Goal: Get advice/opinions

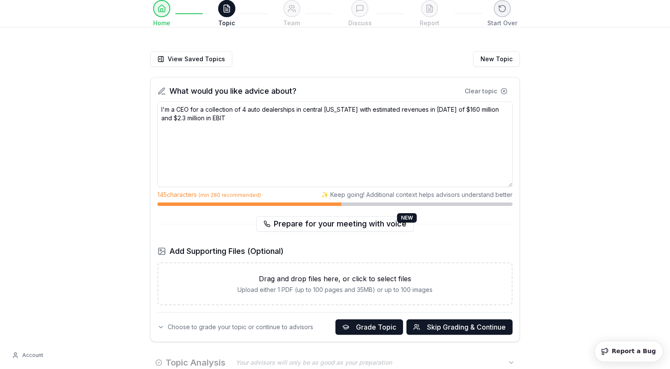
click at [244, 118] on textarea "I'm a CEO for a collection of 4 auto dealerships in central [US_STATE] with est…" at bounding box center [334, 144] width 355 height 86
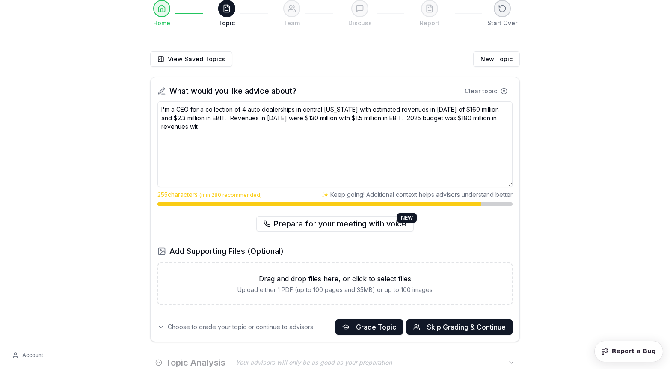
click at [244, 118] on textarea "I'm a CEO for a collection of 4 auto dealerships in central [US_STATE] with est…" at bounding box center [334, 144] width 355 height 86
click at [209, 129] on textarea "I'm a CEO for a collection of 4 auto dealerships in central [US_STATE] with est…" at bounding box center [334, 144] width 355 height 86
click at [227, 118] on textarea "I'm a CEO for a collection of 4 auto dealerships in central [US_STATE] with est…" at bounding box center [334, 144] width 355 height 86
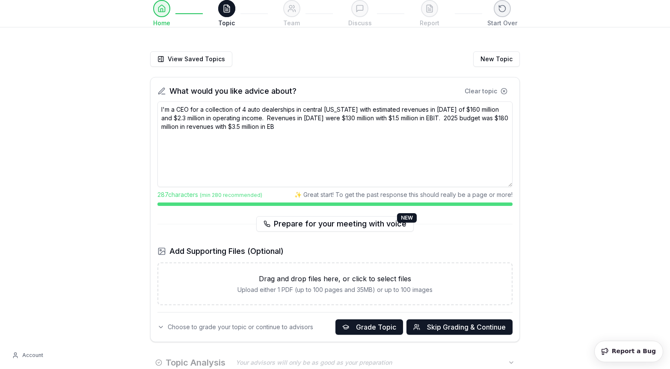
click at [438, 117] on textarea "I'm a CEO for a collection of 4 auto dealerships in central [US_STATE] with est…" at bounding box center [334, 144] width 355 height 86
click at [355, 129] on textarea "I'm a CEO for a collection of 4 auto dealerships in central [US_STATE] with est…" at bounding box center [334, 144] width 355 height 86
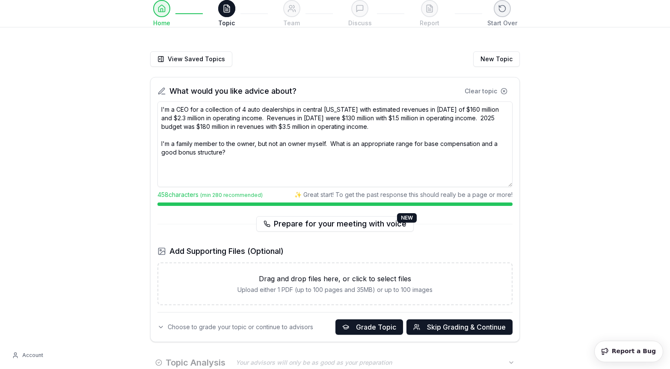
drag, startPoint x: 259, startPoint y: 160, endPoint x: 127, endPoint y: 80, distance: 153.9
click at [127, 80] on div "View Saved Topics New Topic What would you like advice about? Clear topic I'm a…" at bounding box center [335, 212] width 438 height 376
type textarea "I'm a CEO for a collection of 4 auto dealerships in central [US_STATE] with est…"
click at [267, 163] on textarea "I'm a CEO for a collection of 4 auto dealerships in central [US_STATE] with est…" at bounding box center [334, 144] width 355 height 86
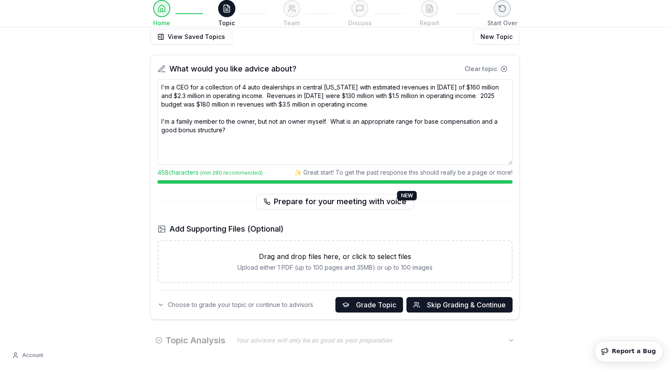
scroll to position [31, 0]
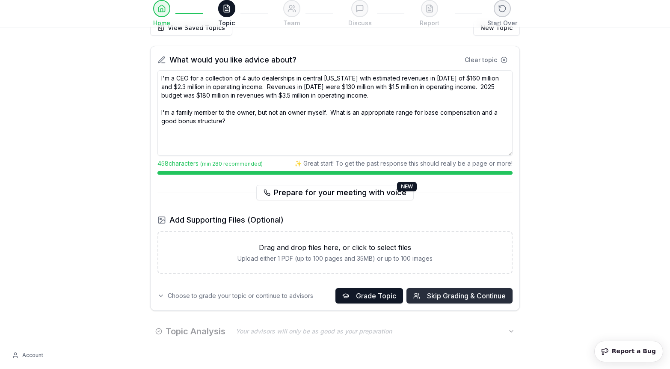
click at [435, 299] on span "Skip Grading & Continue" at bounding box center [466, 295] width 79 height 10
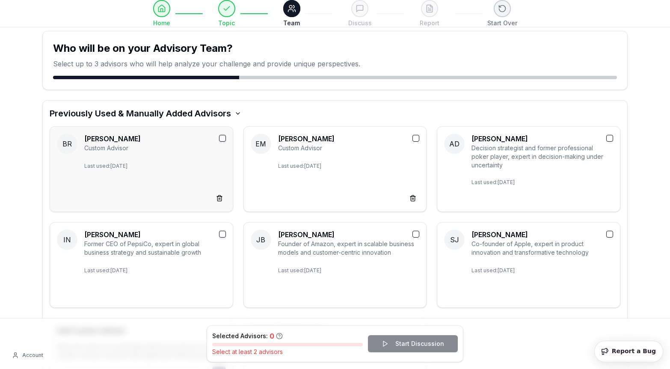
click at [148, 169] on p "Last used: [DATE]" at bounding box center [155, 164] width 142 height 10
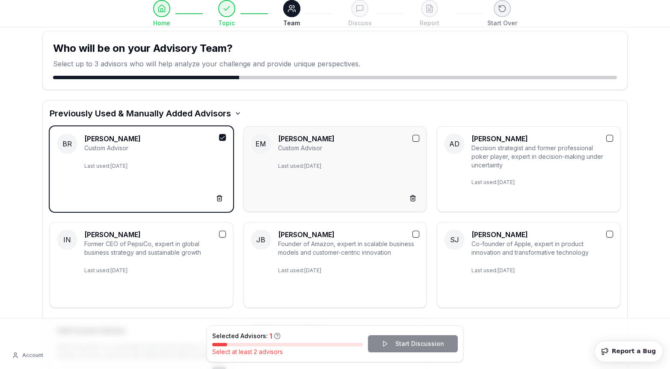
click at [247, 171] on div "EM [PERSON_NAME] Custom Advisor Last used: [DATE]" at bounding box center [334, 169] width 183 height 86
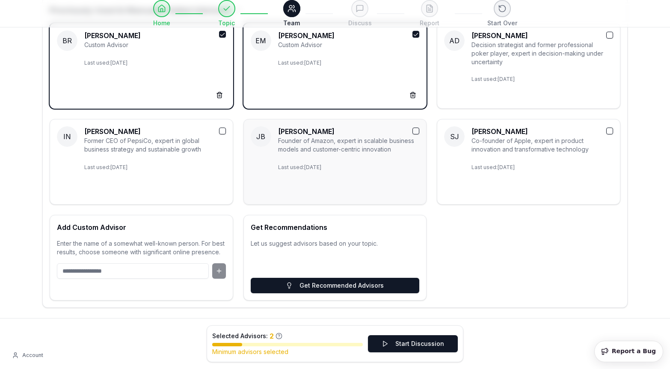
scroll to position [104, 0]
click at [399, 345] on button "Start Discussion" at bounding box center [413, 343] width 90 height 17
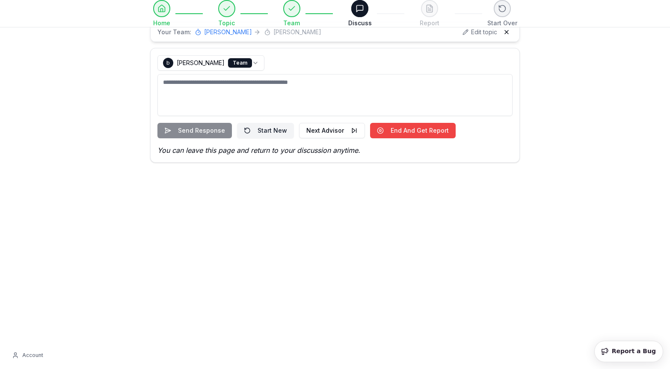
click at [265, 93] on textarea at bounding box center [334, 95] width 355 height 42
click at [196, 131] on div "Send Response Start New Next Advisor End And Get Report" at bounding box center [334, 130] width 355 height 15
click at [191, 128] on div "Send Response Start New Next Advisor End And Get Report" at bounding box center [334, 130] width 355 height 15
click at [360, 13] on button at bounding box center [359, 8] width 19 height 19
click at [222, 64] on html "**********" at bounding box center [335, 184] width 670 height 369
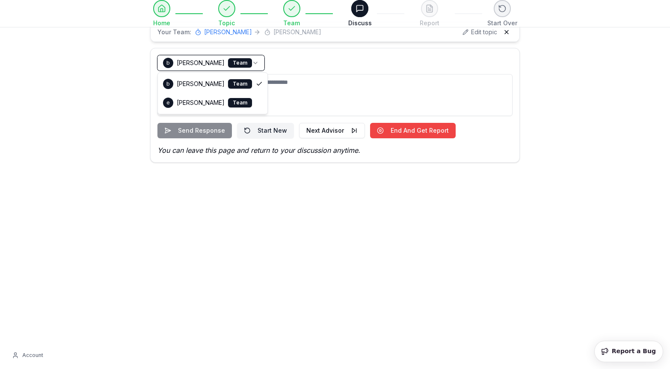
click at [307, 83] on html "**********" at bounding box center [335, 184] width 670 height 369
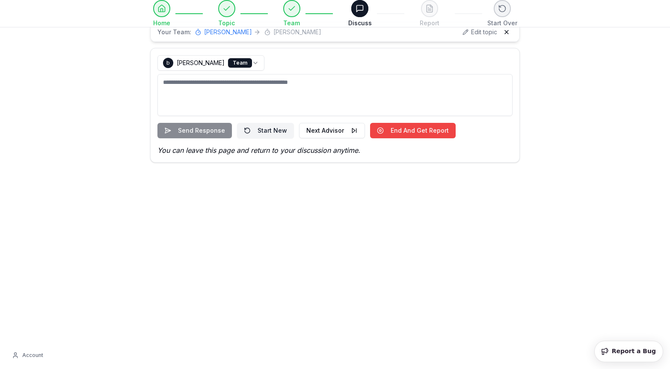
click at [197, 81] on textarea at bounding box center [334, 95] width 355 height 42
type textarea "****"
click at [200, 130] on button "Send Response" at bounding box center [194, 130] width 74 height 15
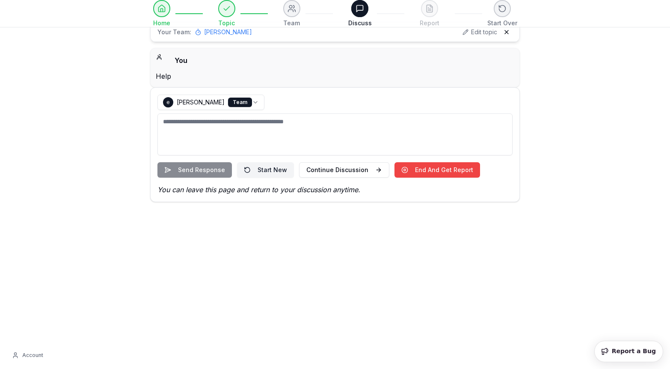
click at [195, 122] on textarea at bounding box center [334, 134] width 355 height 42
type textarea "****"
click at [204, 164] on button "Send Response" at bounding box center [194, 169] width 74 height 15
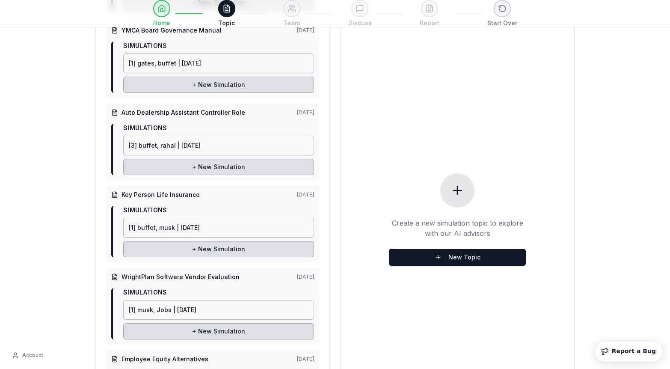
scroll to position [228, 0]
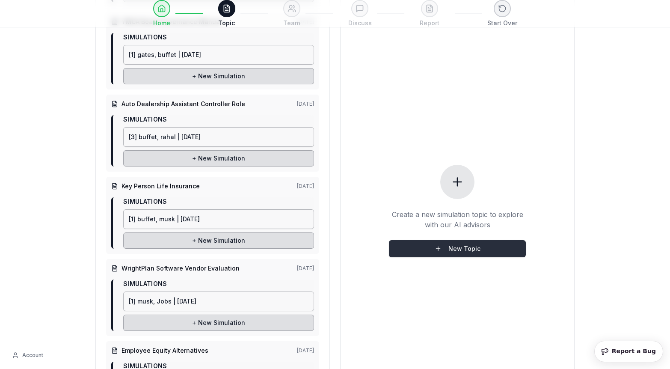
click at [451, 244] on button "New Topic" at bounding box center [457, 248] width 137 height 17
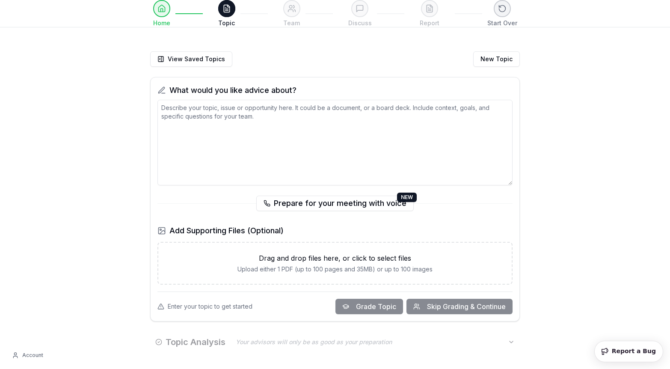
click at [233, 119] on textarea at bounding box center [334, 143] width 355 height 86
paste textarea "I'm a CEO for a collection of 4 auto dealerships in central [US_STATE] with est…"
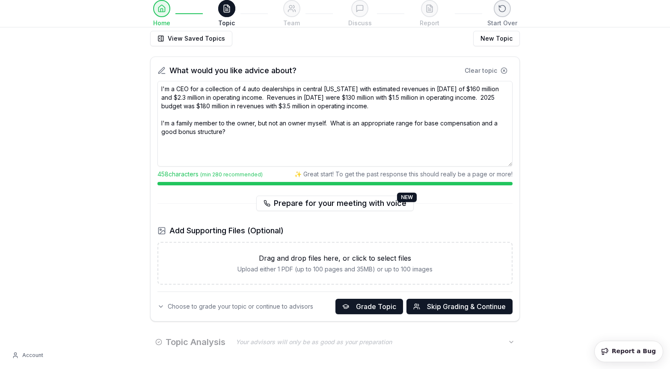
scroll to position [31, 0]
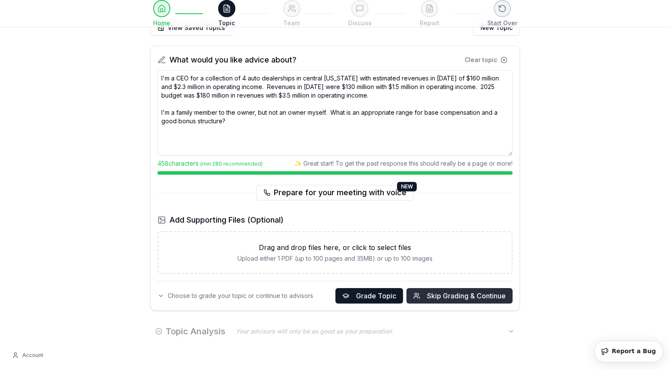
type textarea "I'm a CEO for a collection of 4 auto dealerships in central [US_STATE] with est…"
click at [467, 296] on span "Skip Grading & Continue" at bounding box center [466, 295] width 79 height 10
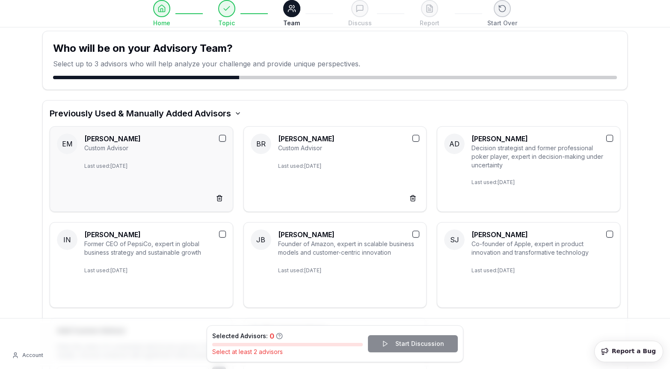
click at [156, 160] on p "Last used: [DATE]" at bounding box center [155, 164] width 142 height 10
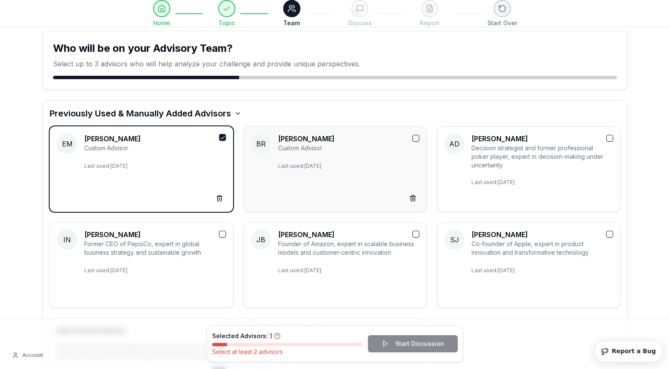
click at [299, 155] on div "[PERSON_NAME] Custom Advisor Last used: [DATE]" at bounding box center [349, 168] width 142 height 71
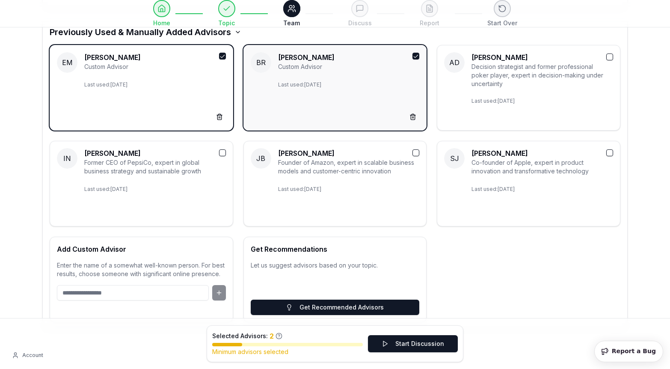
scroll to position [104, 0]
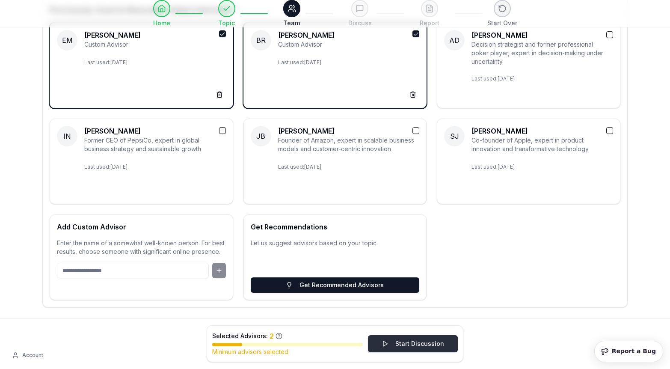
click at [391, 346] on button "Start Discussion" at bounding box center [413, 343] width 90 height 17
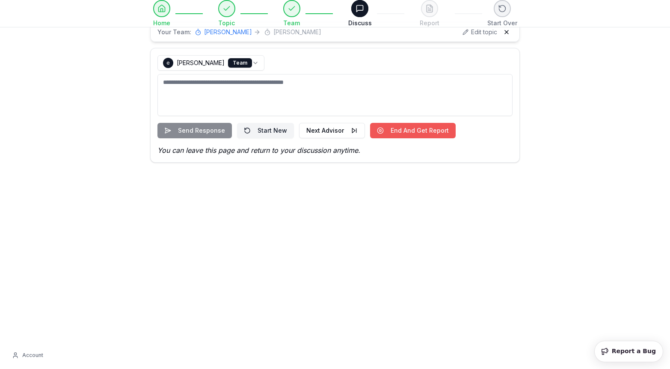
click at [390, 130] on button "End And Get Report" at bounding box center [413, 130] width 86 height 15
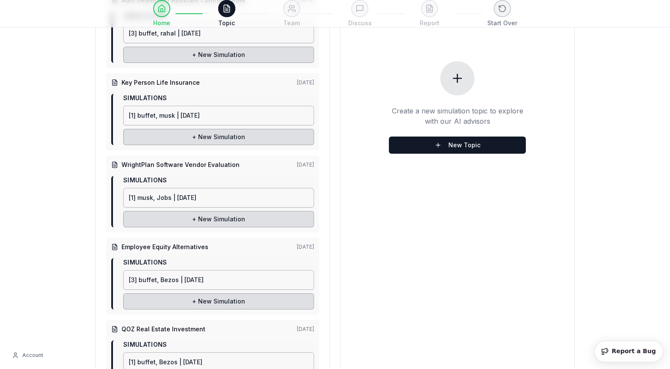
scroll to position [328, 0]
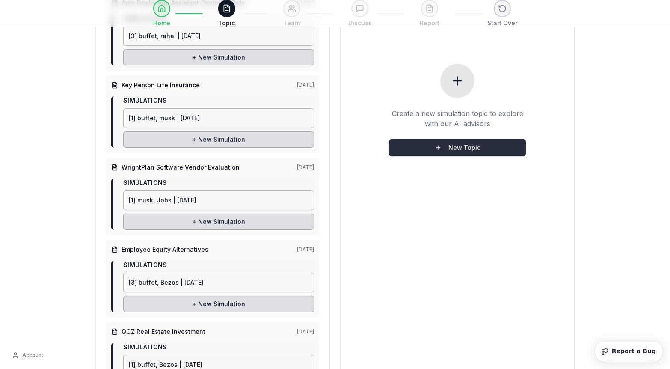
click at [444, 139] on button "New Topic" at bounding box center [457, 147] width 137 height 17
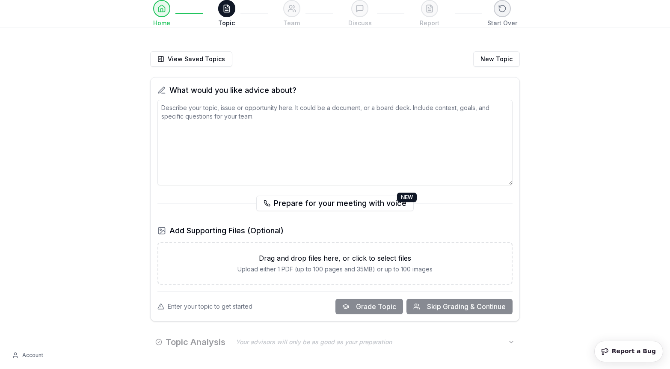
click at [274, 108] on textarea at bounding box center [334, 143] width 355 height 86
paste textarea "I'm a CEO for a collection of 4 auto dealerships in central [US_STATE] with est…"
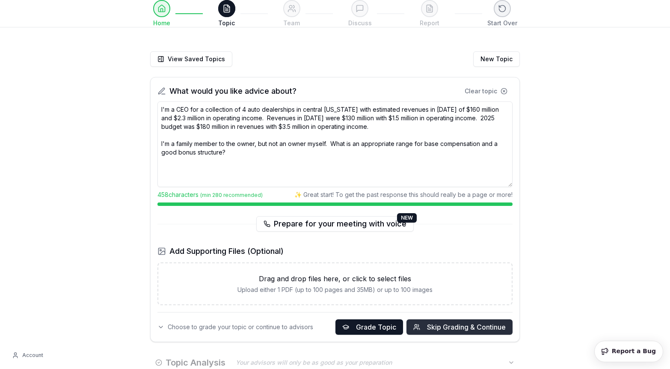
type textarea "I'm a CEO for a collection of 4 auto dealerships in central [US_STATE] with est…"
click at [431, 323] on span "Skip Grading & Continue" at bounding box center [466, 327] width 79 height 10
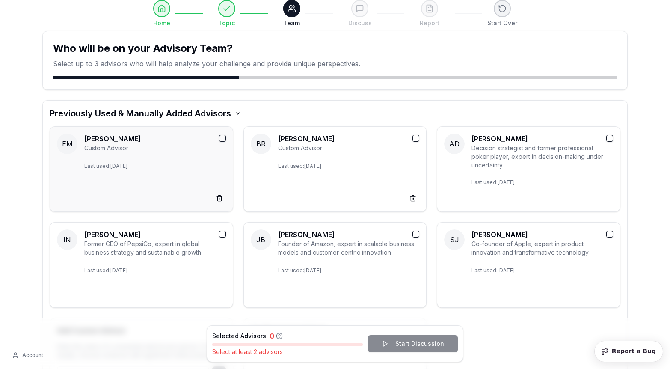
click at [134, 146] on div "Custom Advisor" at bounding box center [155, 148] width 142 height 9
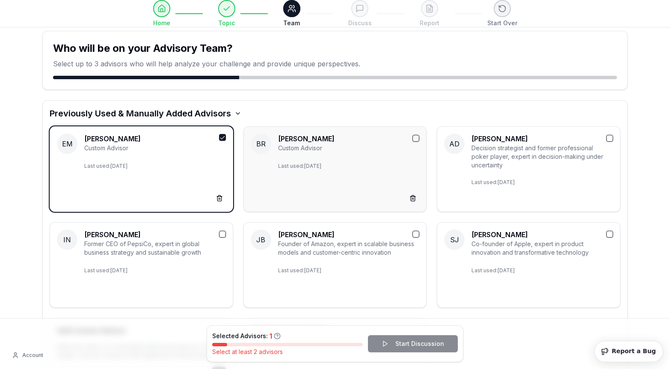
click at [309, 154] on div "[PERSON_NAME] Custom Advisor Last used: [DATE]" at bounding box center [349, 168] width 142 height 71
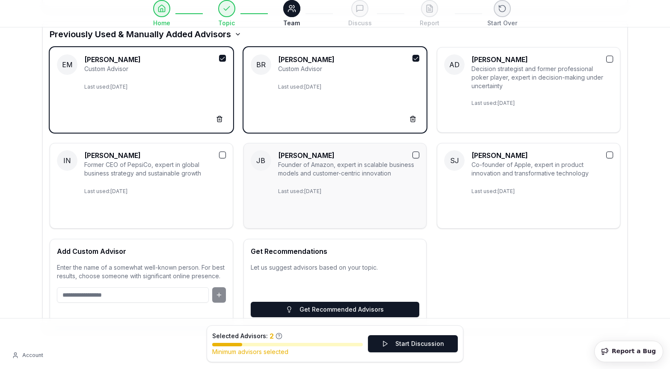
scroll to position [82, 0]
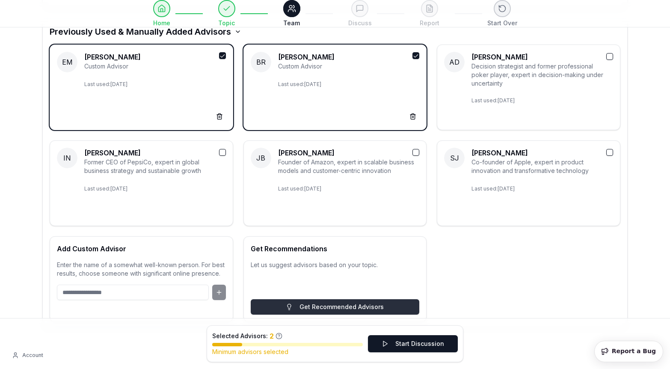
click at [306, 305] on button "Get Recommended Advisors" at bounding box center [335, 306] width 169 height 15
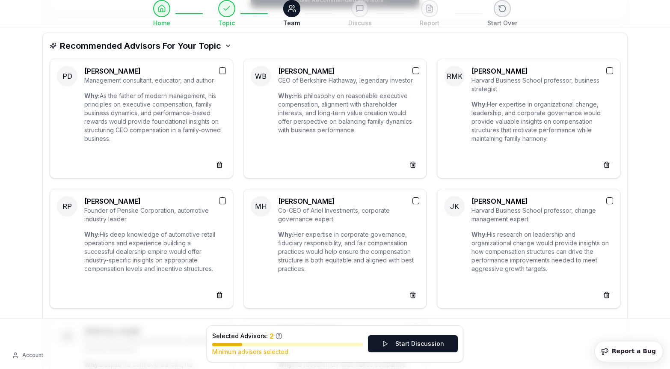
scroll to position [384, 0]
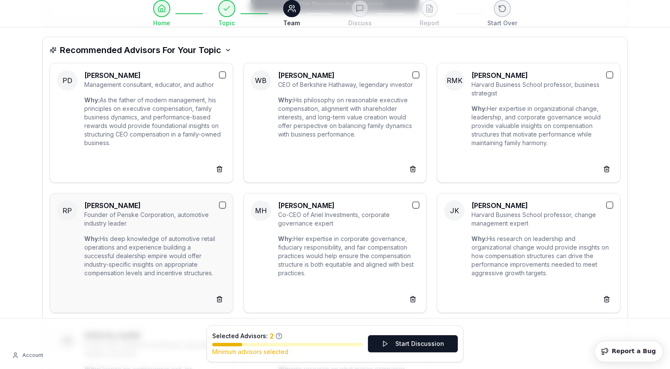
click at [207, 247] on div "Why: His deep knowledge of automotive retail operations and experience building…" at bounding box center [155, 269] width 142 height 71
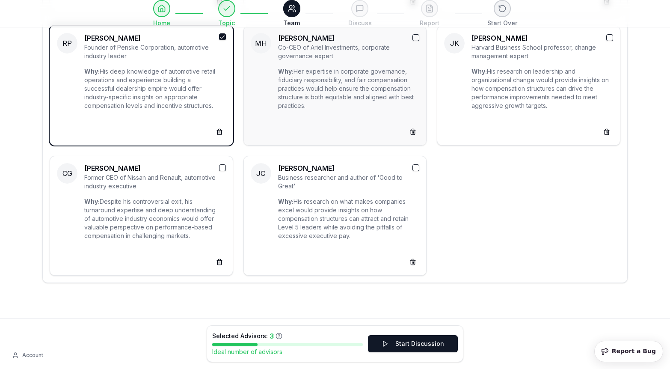
scroll to position [561, 0]
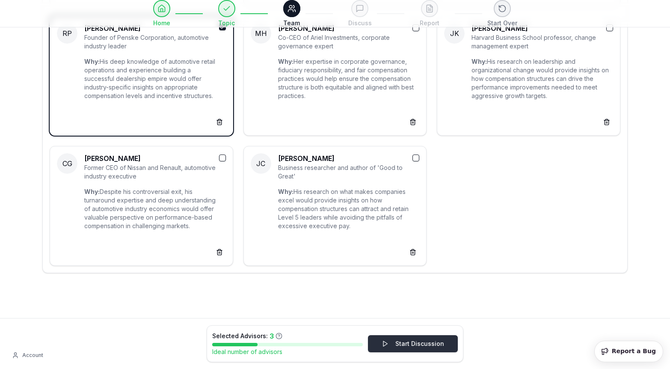
click at [404, 342] on button "Start Discussion" at bounding box center [413, 343] width 90 height 17
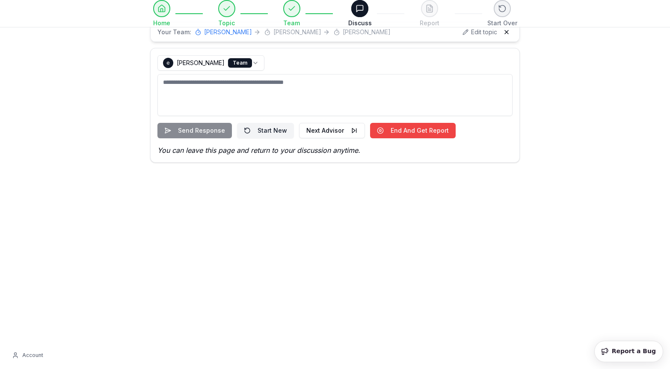
click at [207, 132] on div "Send Response Start New Next Advisor End And Get Report" at bounding box center [334, 130] width 355 height 15
click at [429, 37] on div "Your Team: [PERSON_NAME] [PERSON_NAME] [PERSON_NAME] Edit topic" at bounding box center [335, 32] width 362 height 12
click at [331, 131] on button "Next Advisor" at bounding box center [332, 130] width 66 height 15
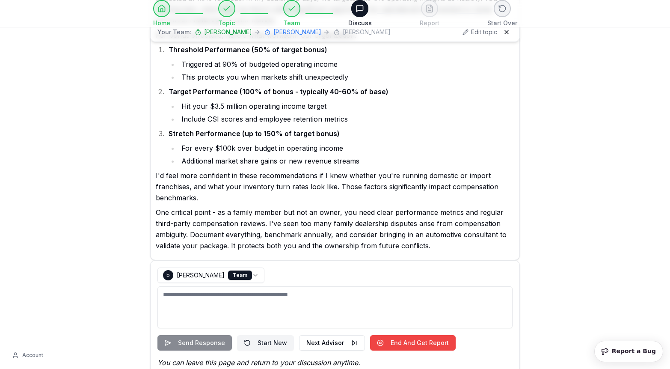
scroll to position [234, 0]
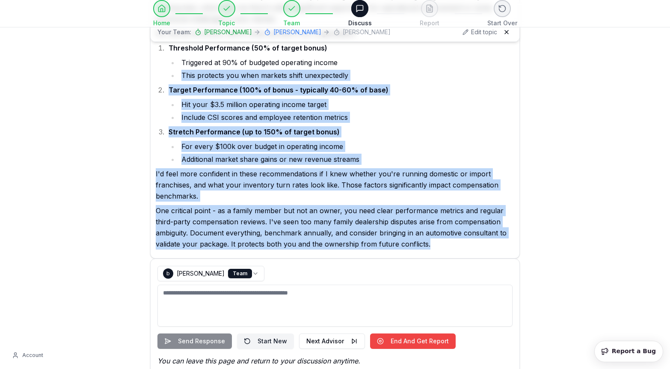
drag, startPoint x: 431, startPoint y: 237, endPoint x: 152, endPoint y: 64, distance: 328.4
click at [152, 64] on div "b [PERSON_NAME] Well, this hits close to home for me. I spent decades in the au…" at bounding box center [335, 36] width 369 height 444
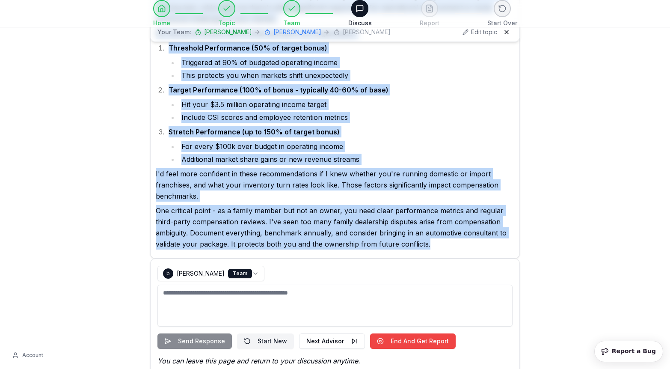
drag, startPoint x: 154, startPoint y: 59, endPoint x: 431, endPoint y: 237, distance: 328.4
click at [431, 237] on div "b [PERSON_NAME] Well, this hits close to home for me. I spent decades in the au…" at bounding box center [335, 36] width 369 height 444
copy div "b [PERSON_NAME] Well, this hits close to home for me. I spent decades in the au…"
click at [322, 333] on button "Next Advisor" at bounding box center [332, 340] width 66 height 15
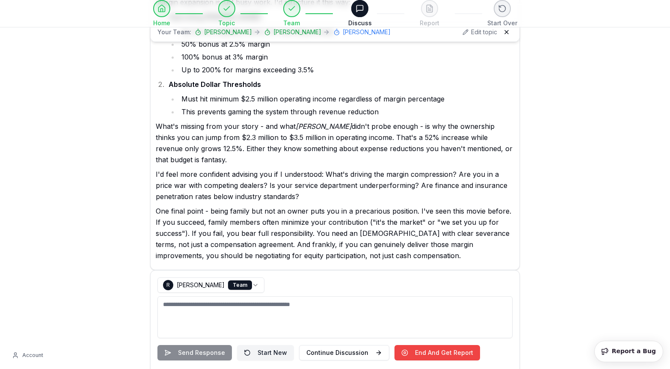
scroll to position [668, 0]
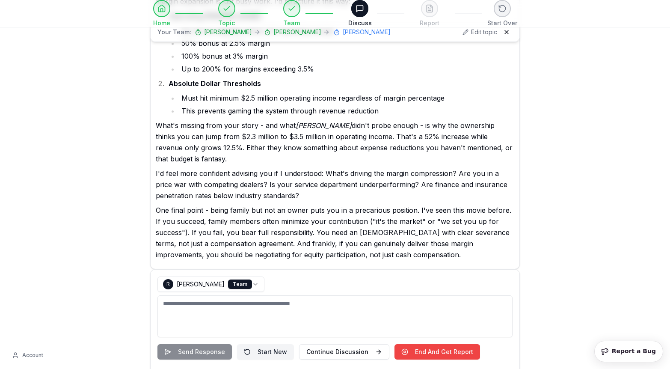
drag, startPoint x: 470, startPoint y: 245, endPoint x: 219, endPoint y: 39, distance: 324.8
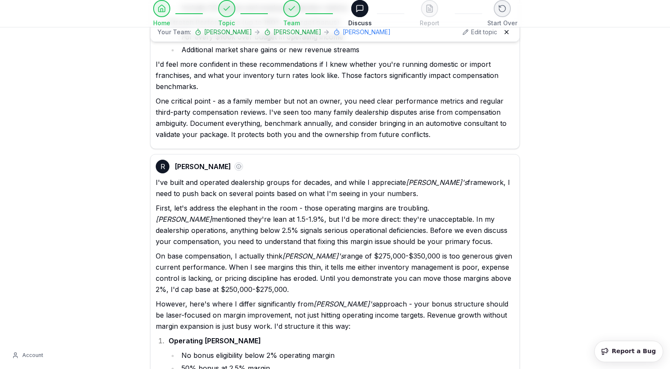
scroll to position [358, 0]
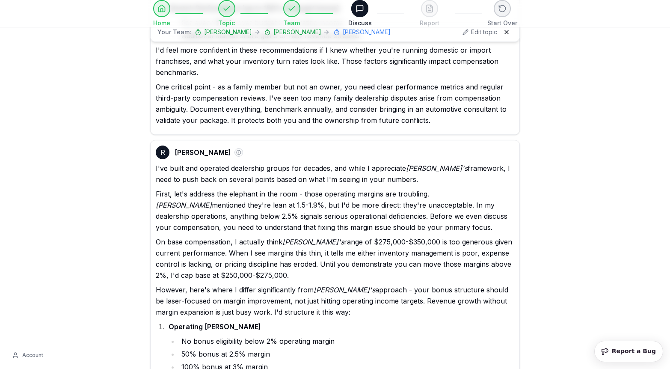
click at [251, 147] on div "R [PERSON_NAME]" at bounding box center [335, 152] width 358 height 14
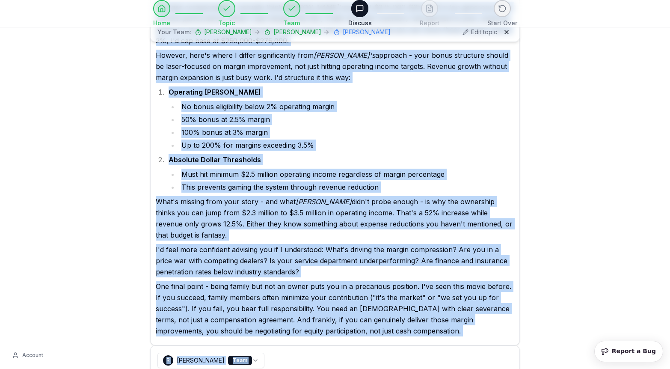
scroll to position [679, 0]
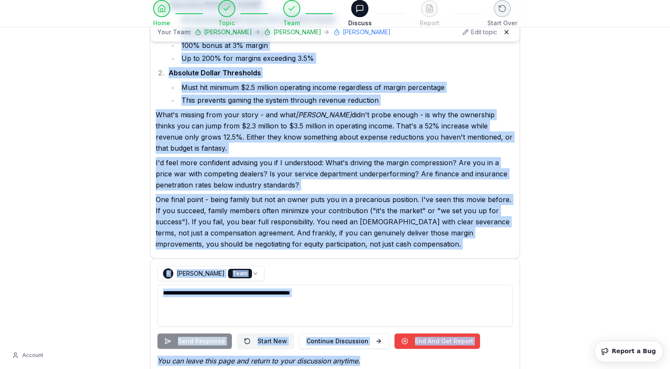
drag, startPoint x: 154, startPoint y: 140, endPoint x: 469, endPoint y: 239, distance: 330.3
click at [469, 239] on div "R [PERSON_NAME] I've built and operated dealership groups for decades, and whil…" at bounding box center [335, 38] width 369 height 439
copy div "R [PERSON_NAME] I've built and operated dealership groups for decades, and whil…"
click at [322, 333] on button "Continue Discussion" at bounding box center [344, 340] width 90 height 15
select select "*********"
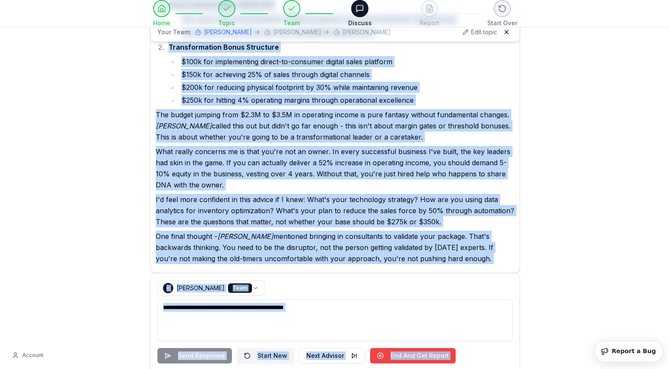
scroll to position [1103, 0]
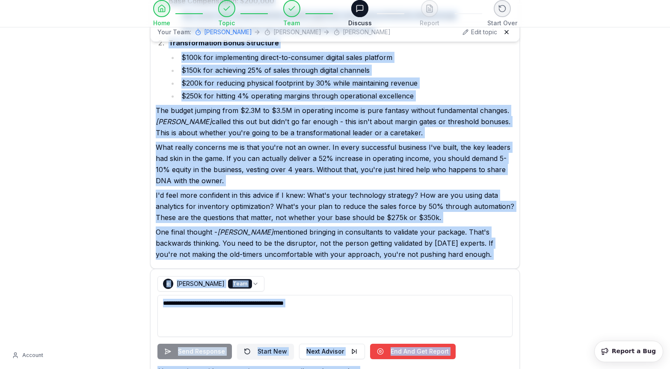
drag, startPoint x: 458, startPoint y: 244, endPoint x: 179, endPoint y: 80, distance: 324.0
click at [179, 80] on div "Look, I've been in situations where family dynamics meet business performance, …" at bounding box center [335, 61] width 358 height 397
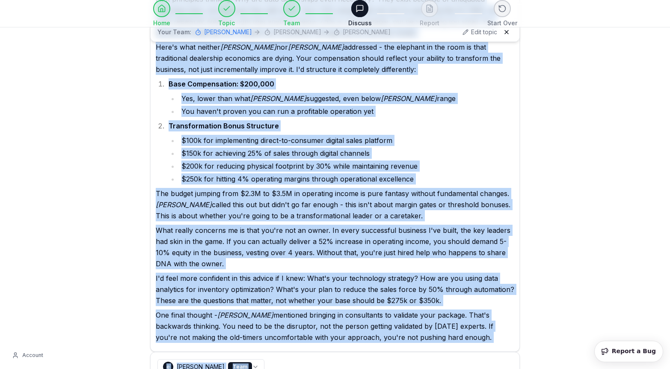
scroll to position [1113, 0]
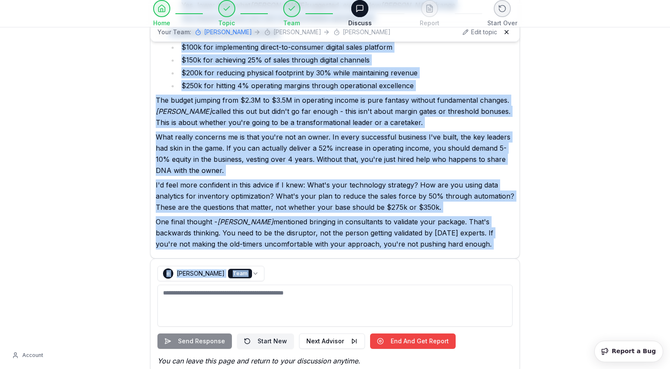
drag, startPoint x: 153, startPoint y: 153, endPoint x: 460, endPoint y: 240, distance: 319.1
click at [460, 240] on div "e [PERSON_NAME] Look, I've been in situations where family dynamics meet busine…" at bounding box center [335, 44] width 369 height 428
copy div "e [PERSON_NAME] Look, I've been in situations where family dynamics meet busine…"
